Goal: Information Seeking & Learning: Find specific page/section

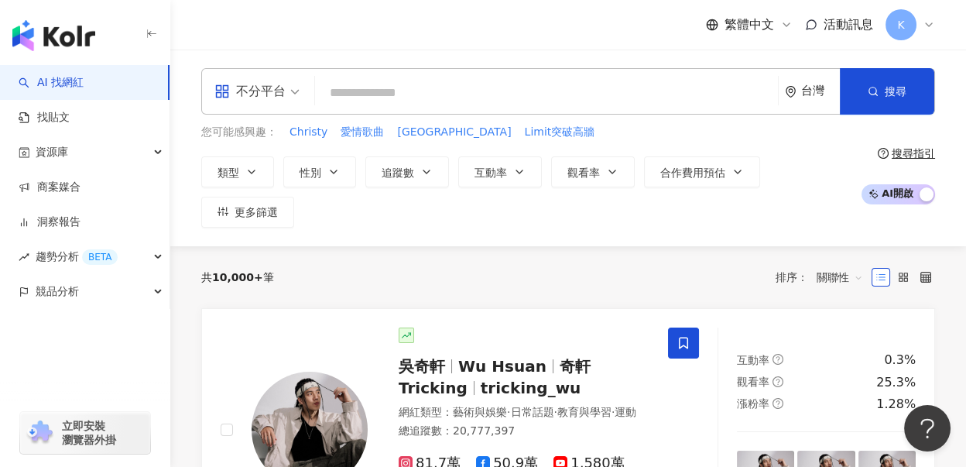
click at [485, 84] on input "search" at bounding box center [546, 92] width 450 height 29
type input "*"
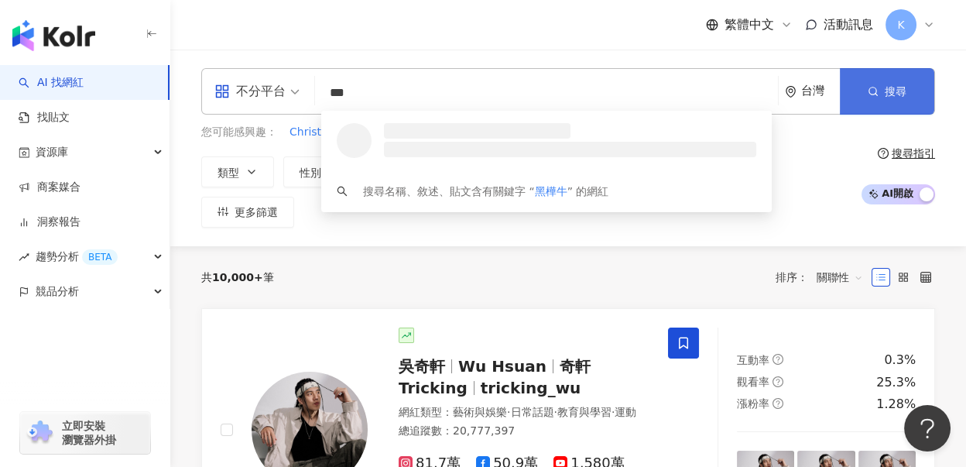
click at [877, 78] on button "搜尋" at bounding box center [887, 91] width 94 height 46
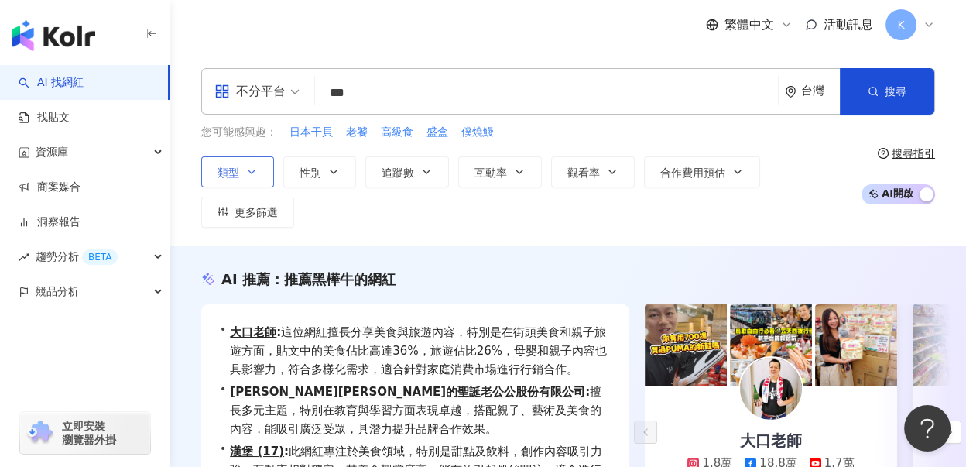
click at [227, 174] on span "類型" at bounding box center [228, 172] width 22 height 12
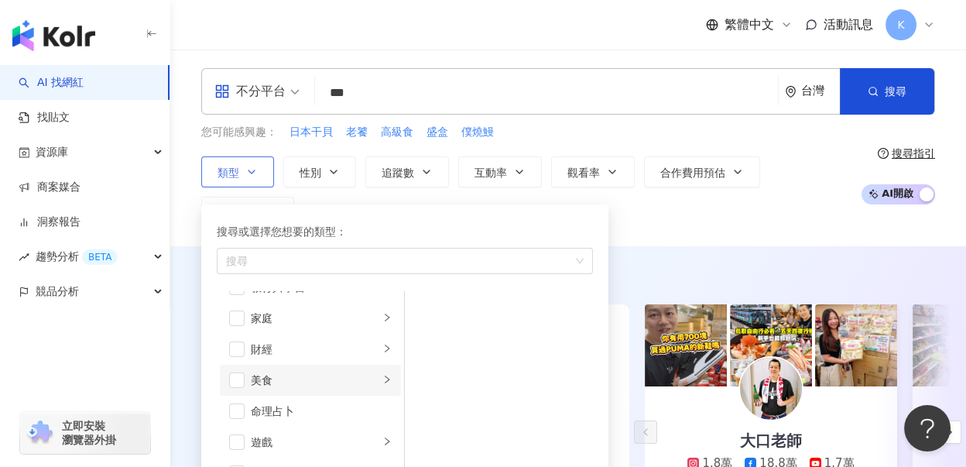
scroll to position [172, 0]
click at [296, 353] on div "美食" at bounding box center [315, 354] width 128 height 17
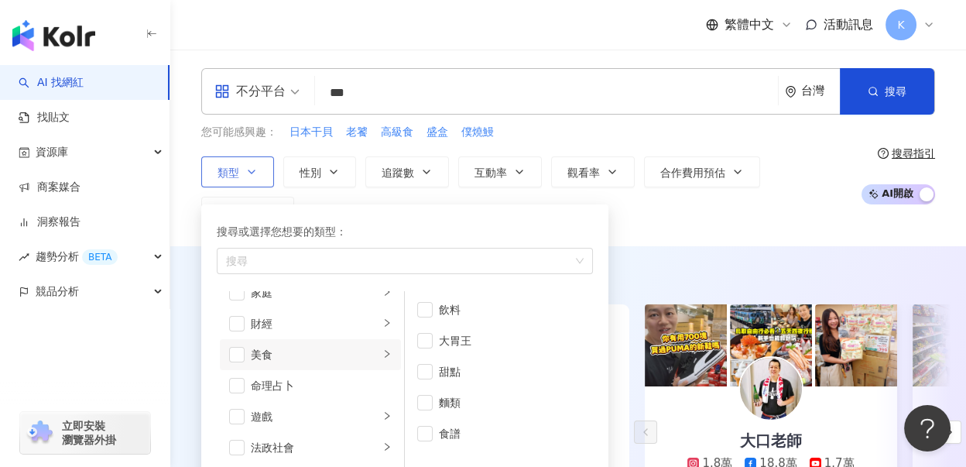
click at [247, 356] on li "美食" at bounding box center [310, 354] width 181 height 31
click at [241, 356] on span "button" at bounding box center [236, 354] width 15 height 15
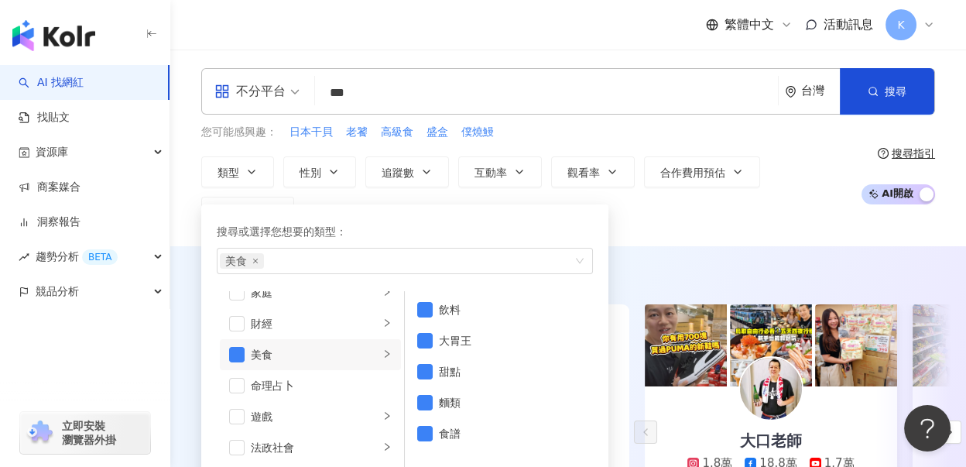
click at [392, 80] on input "***" at bounding box center [546, 92] width 450 height 29
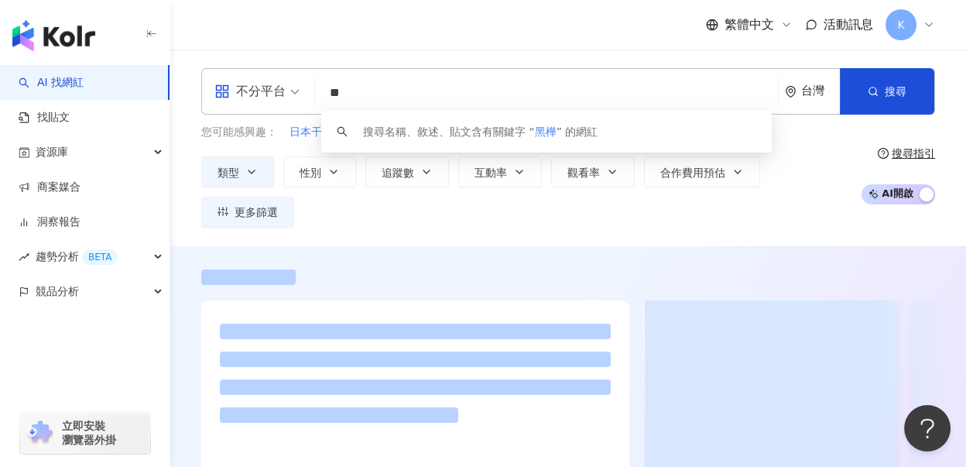
type input "*"
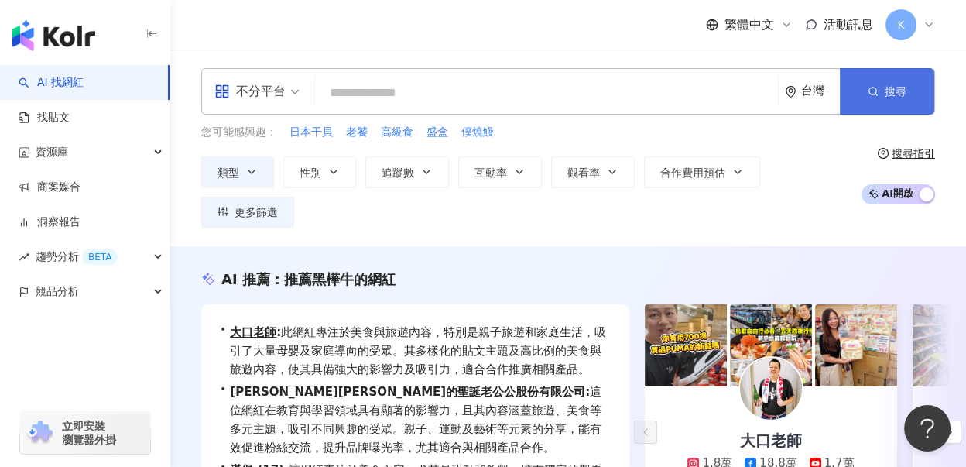
click at [905, 101] on button "搜尋" at bounding box center [887, 91] width 94 height 46
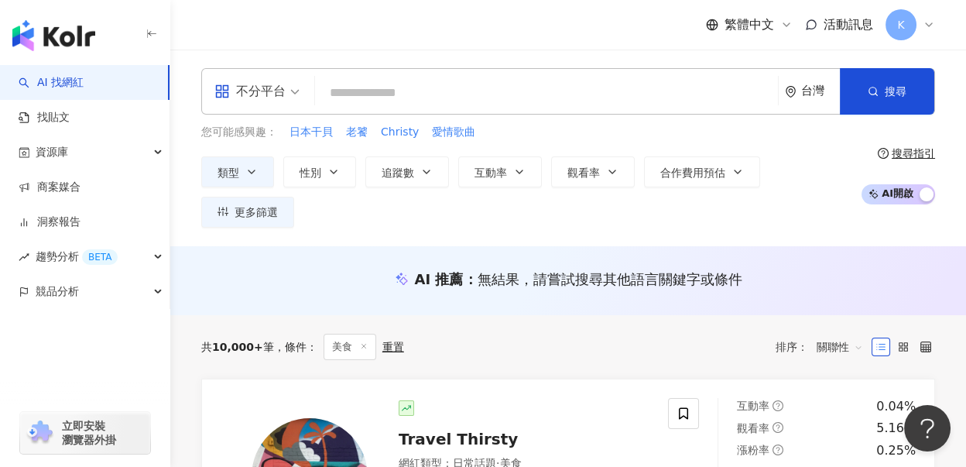
click at [511, 91] on input "search" at bounding box center [546, 92] width 450 height 29
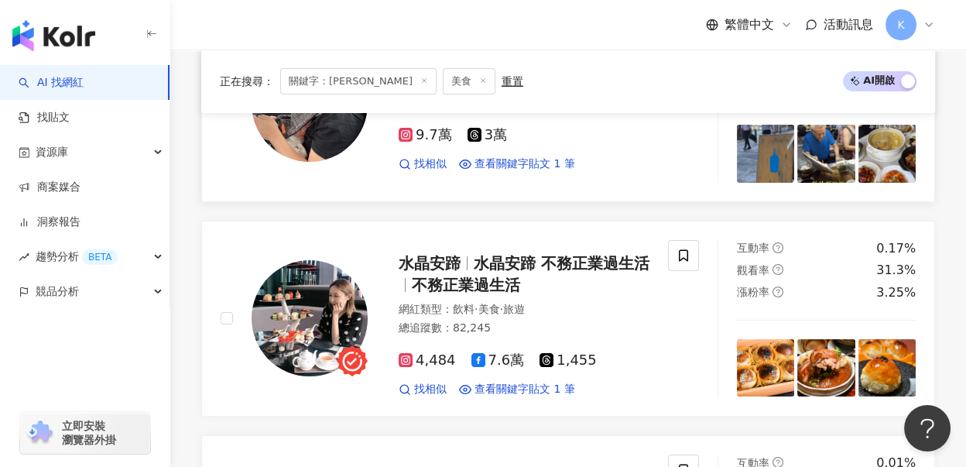
scroll to position [687, 0]
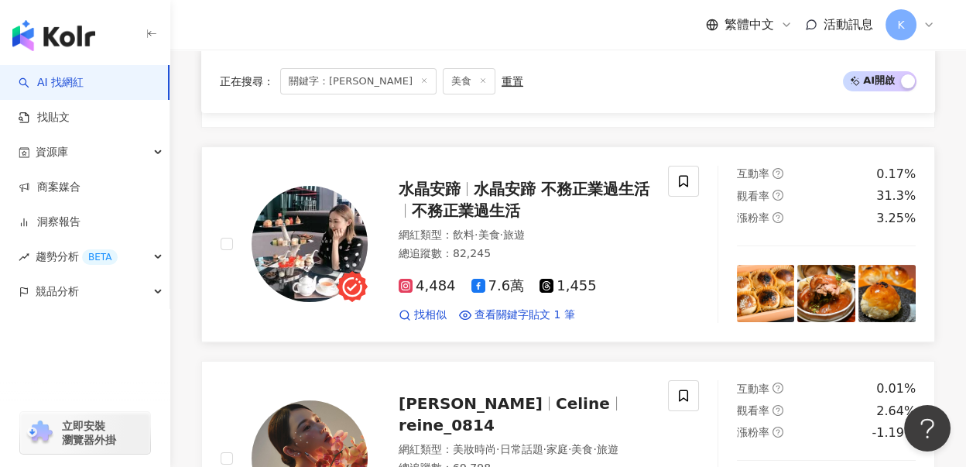
type input "**"
click at [491, 204] on span "不務正業過生活" at bounding box center [466, 210] width 108 height 19
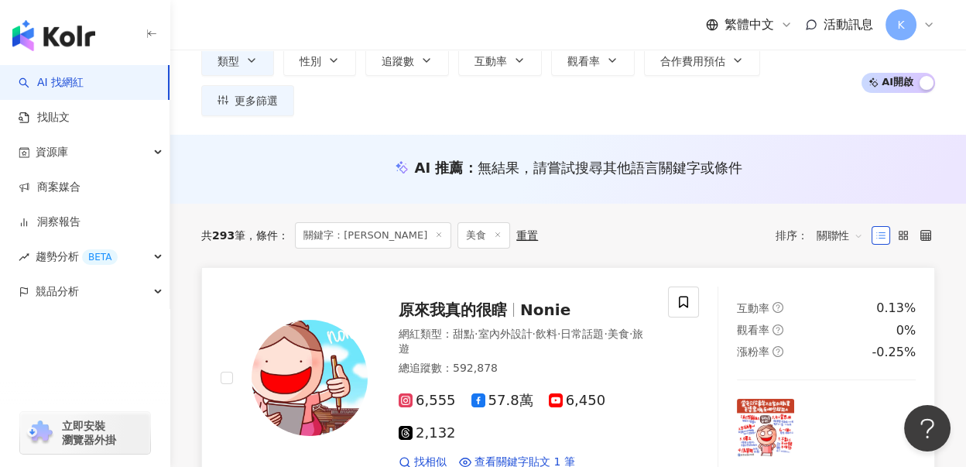
scroll to position [0, 0]
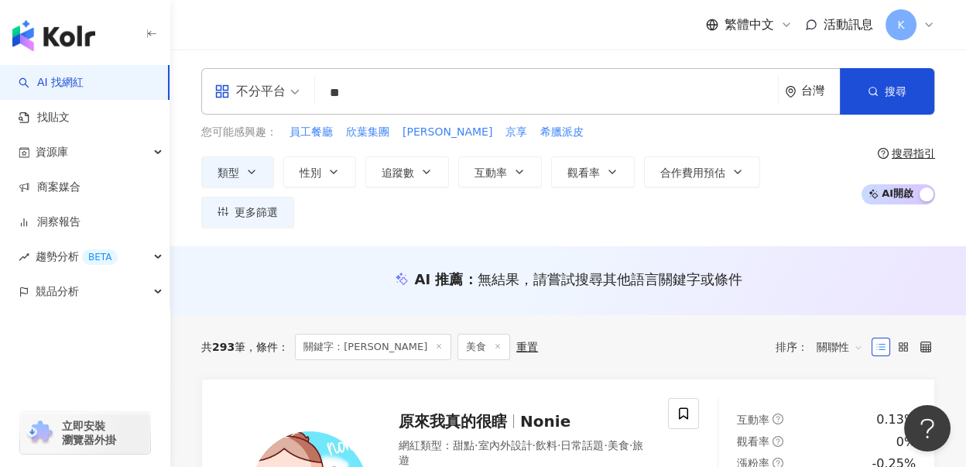
click at [457, 87] on input "**" at bounding box center [546, 92] width 450 height 29
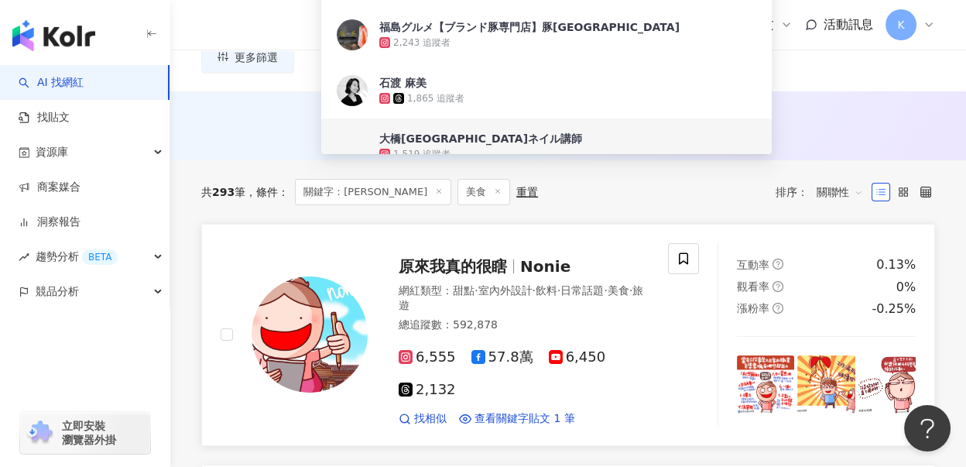
scroll to position [172, 0]
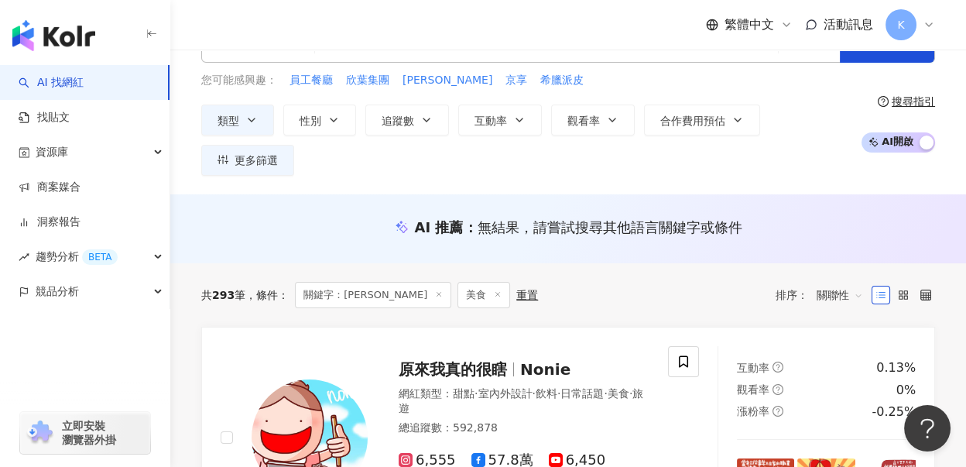
scroll to position [0, 0]
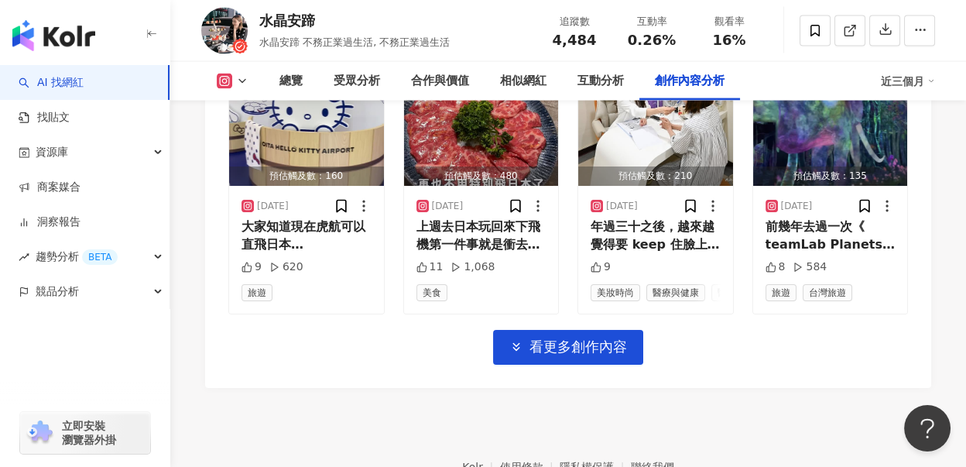
scroll to position [5639, 0]
